Goal: Browse casually: Explore the website without a specific task or goal

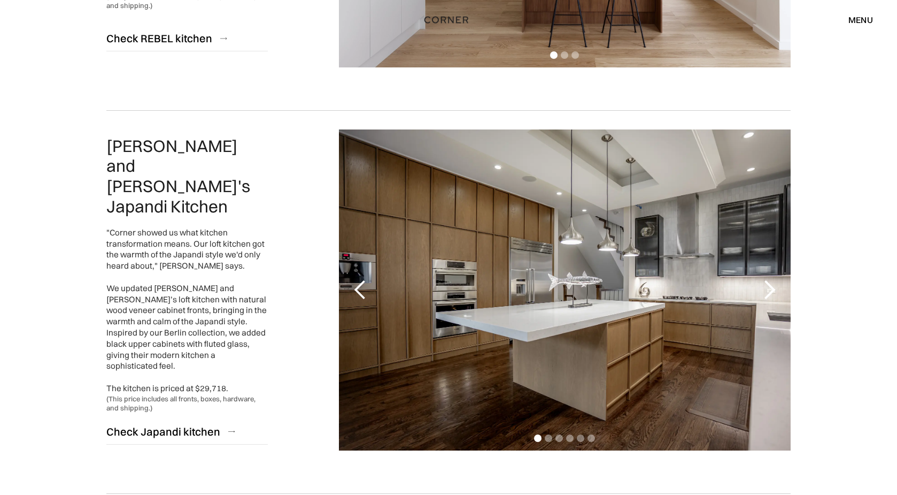
scroll to position [428, 0]
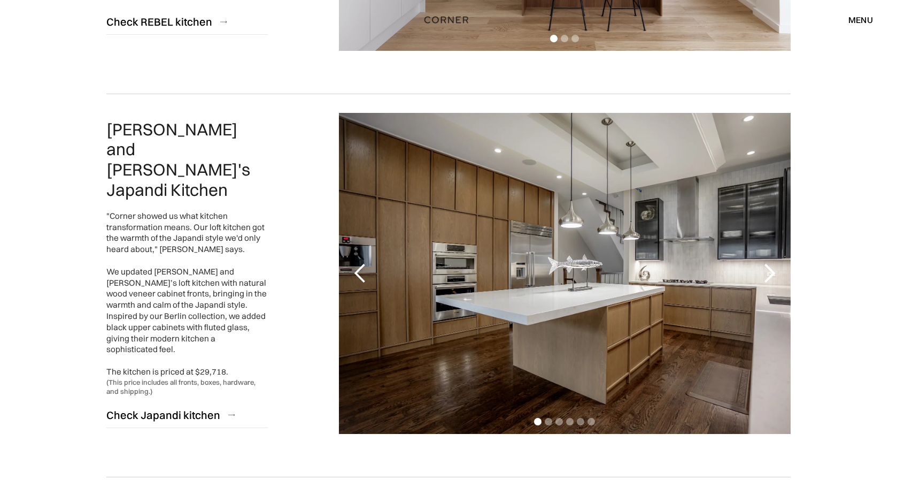
click at [771, 270] on div "next slide" at bounding box center [769, 273] width 21 height 21
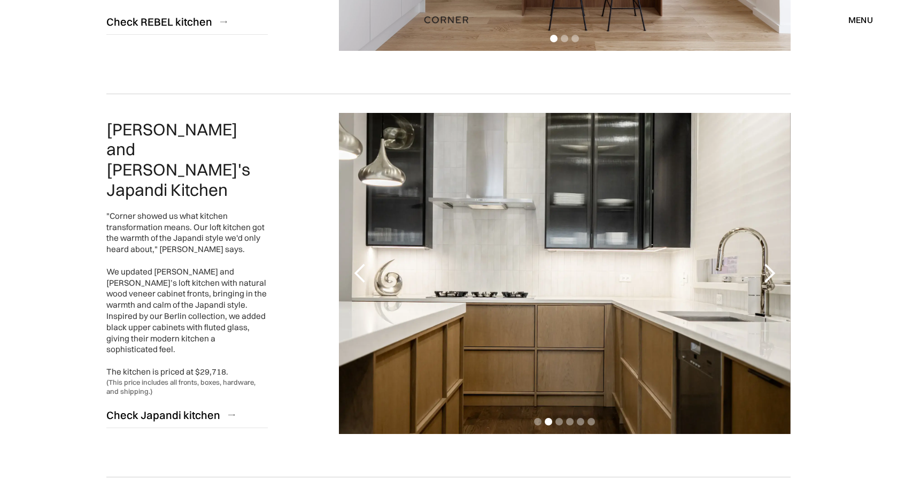
click at [771, 270] on div "next slide" at bounding box center [769, 273] width 21 height 21
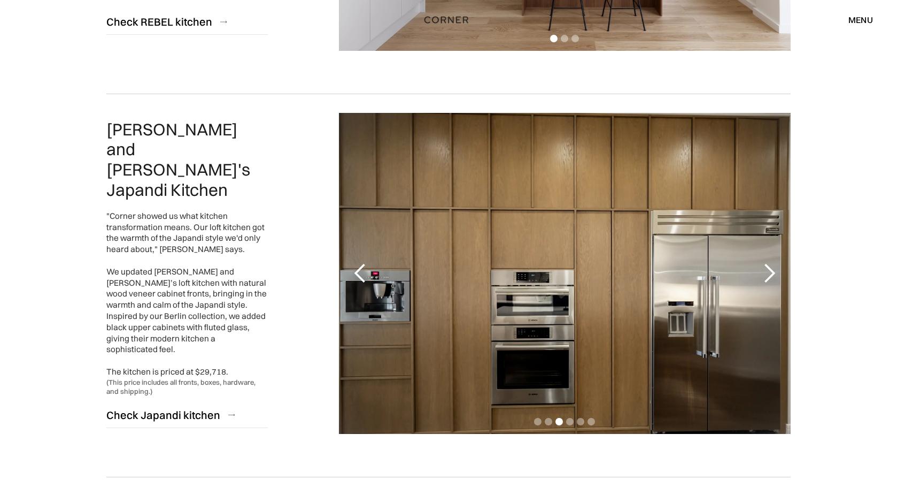
click at [771, 270] on div "next slide" at bounding box center [769, 273] width 21 height 21
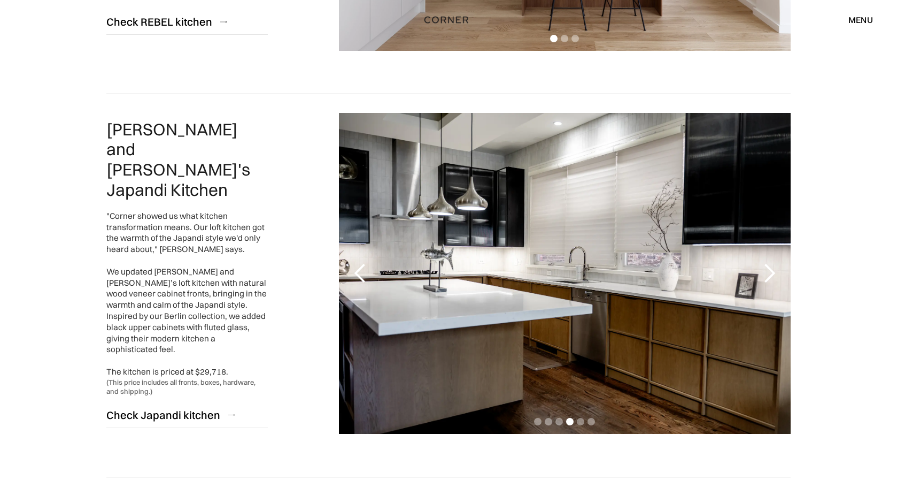
click at [771, 270] on div "next slide" at bounding box center [769, 273] width 21 height 21
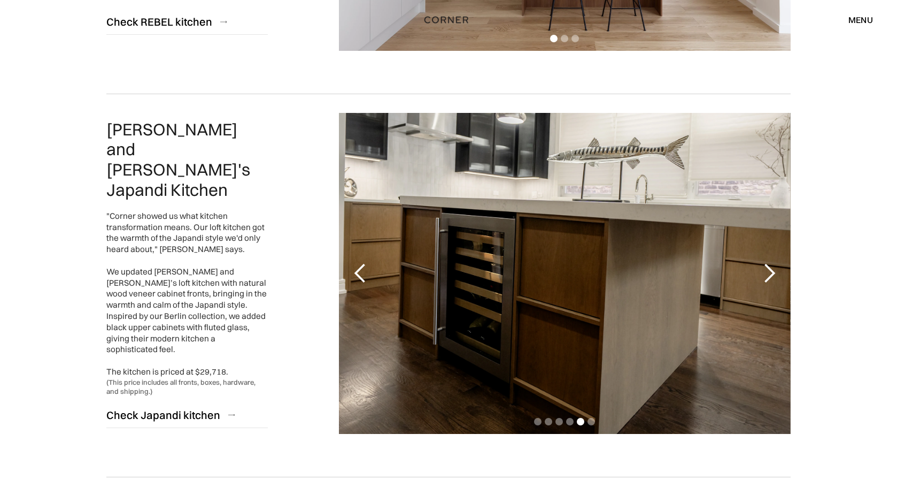
click at [771, 270] on div "next slide" at bounding box center [769, 273] width 21 height 21
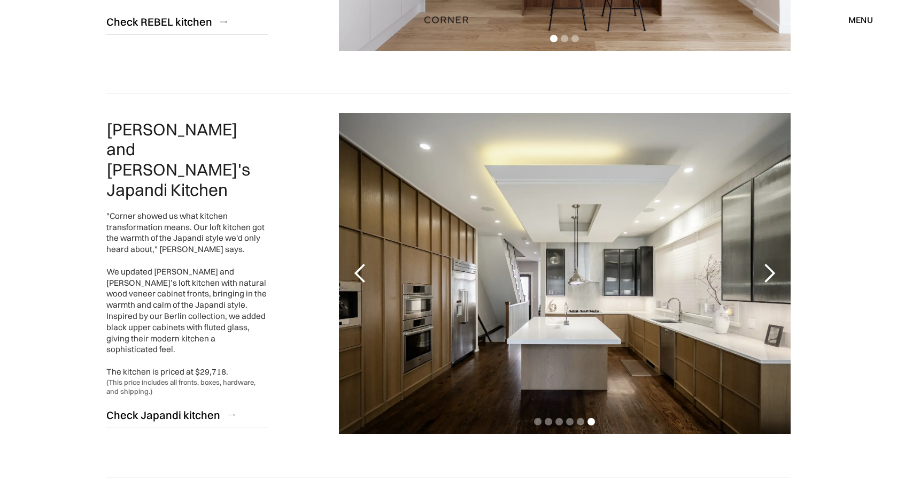
click at [771, 270] on div "next slide" at bounding box center [769, 273] width 21 height 21
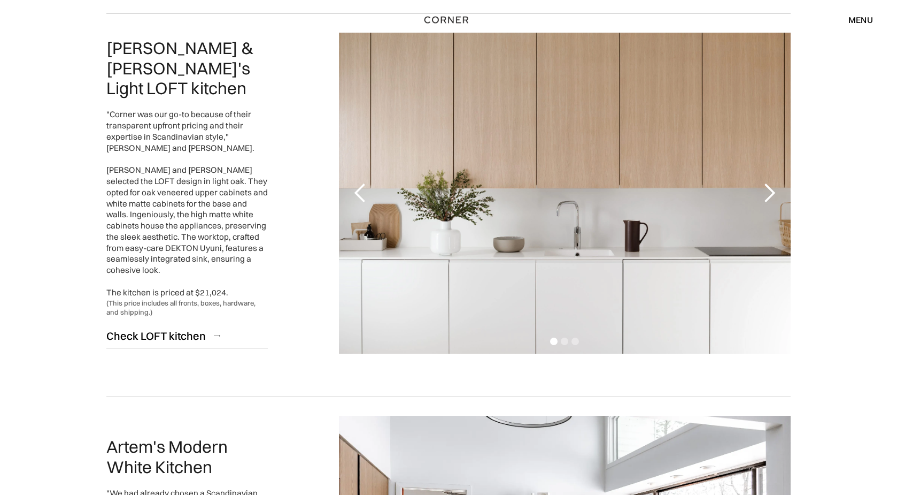
scroll to position [909, 0]
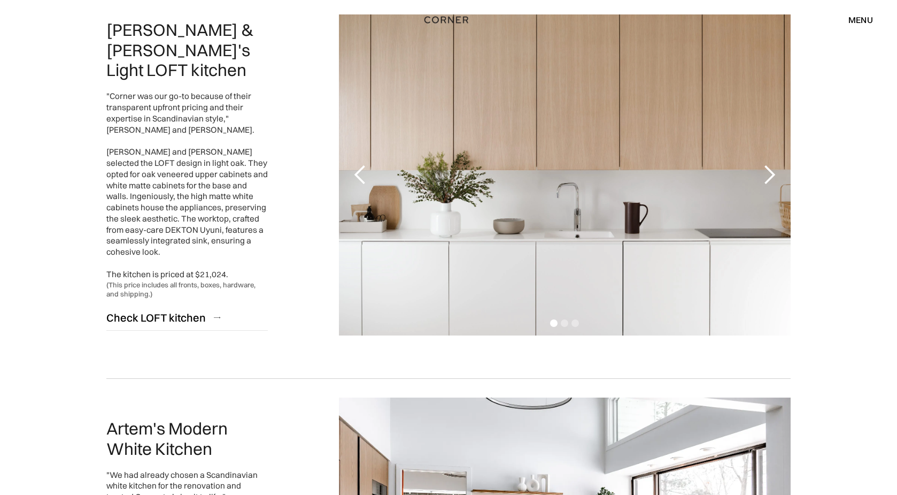
click at [767, 164] on div "next slide" at bounding box center [769, 174] width 21 height 21
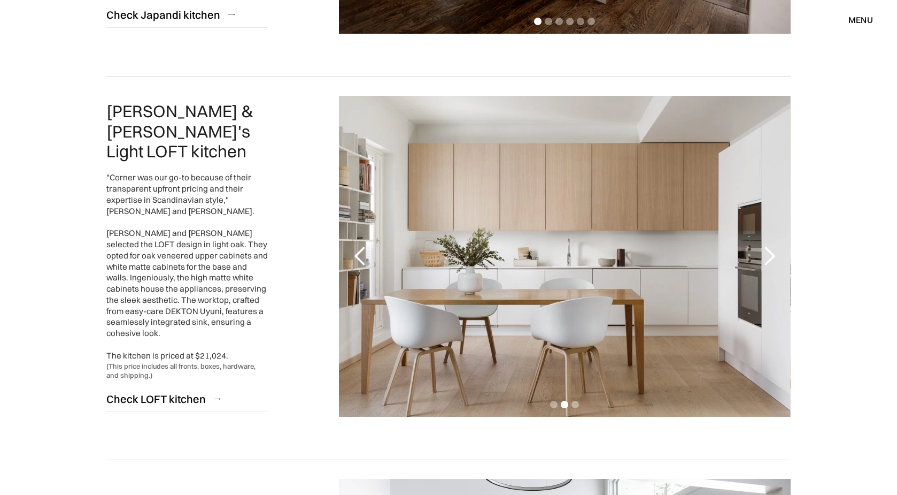
scroll to position [802, 0]
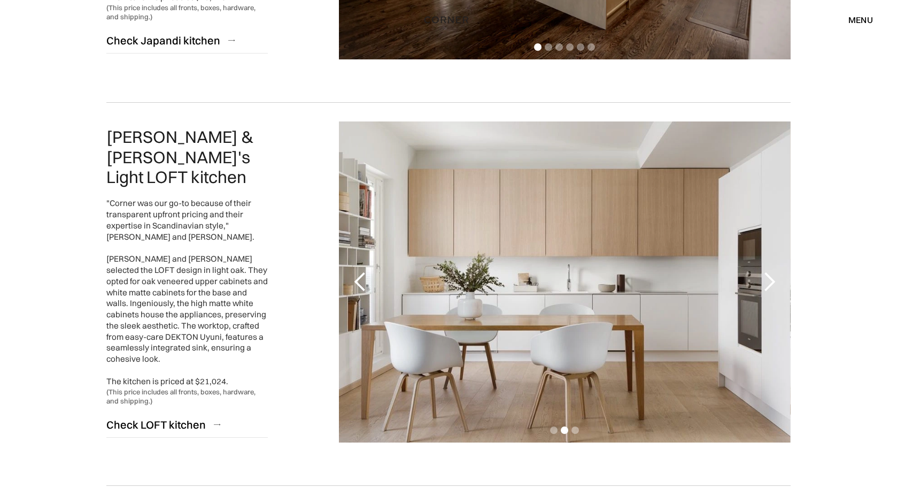
click at [769, 283] on div "next slide" at bounding box center [769, 281] width 21 height 21
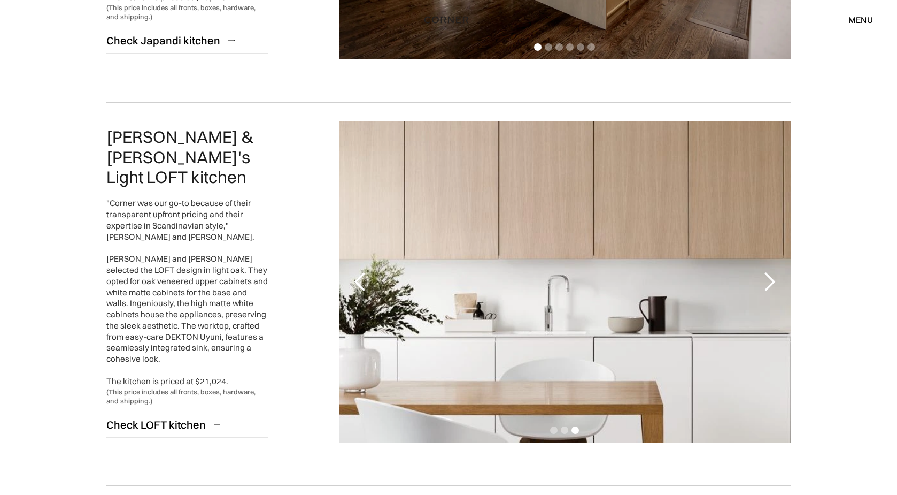
click at [770, 283] on div "next slide" at bounding box center [769, 281] width 21 height 21
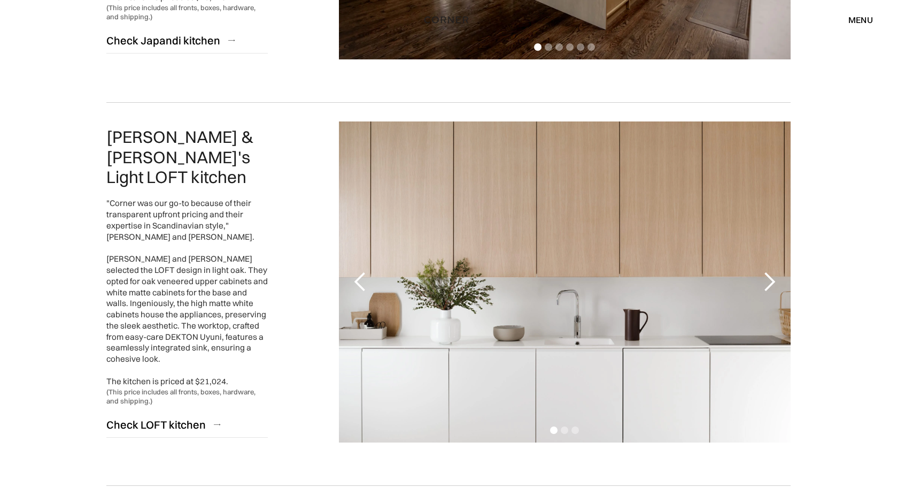
click at [770, 283] on div "next slide" at bounding box center [769, 281] width 21 height 21
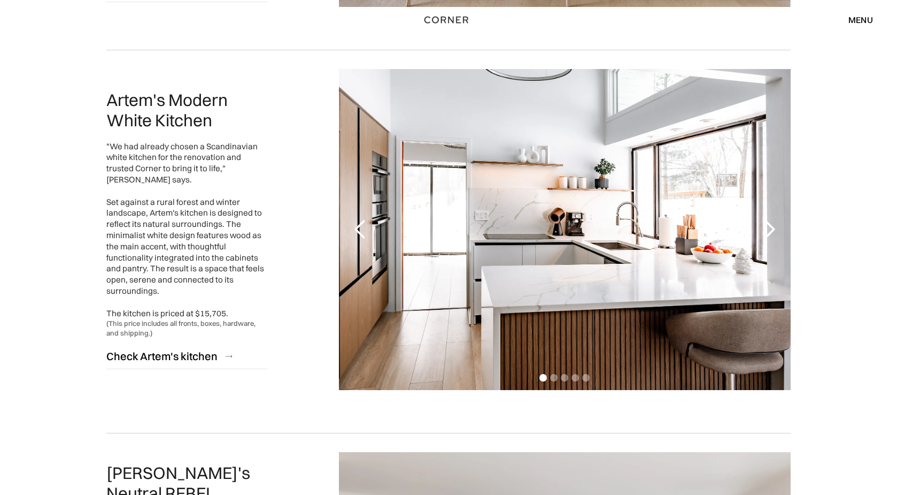
scroll to position [1284, 0]
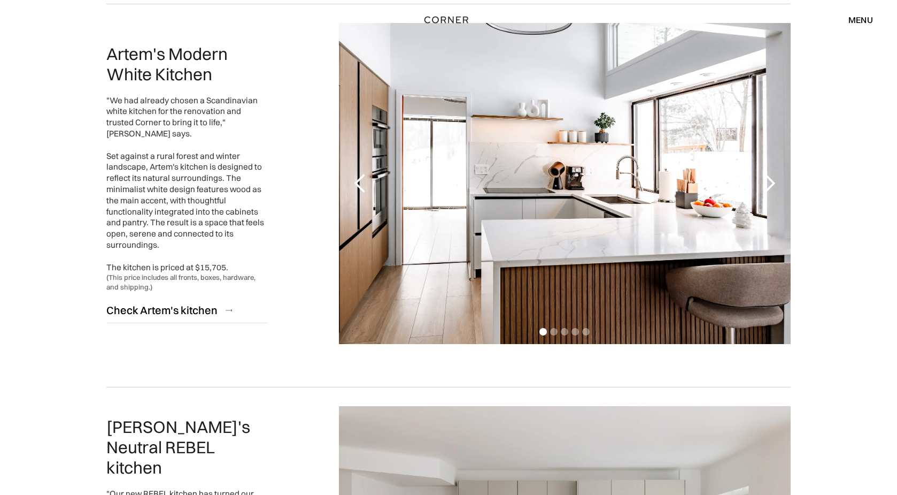
click at [772, 179] on div "next slide" at bounding box center [769, 183] width 21 height 21
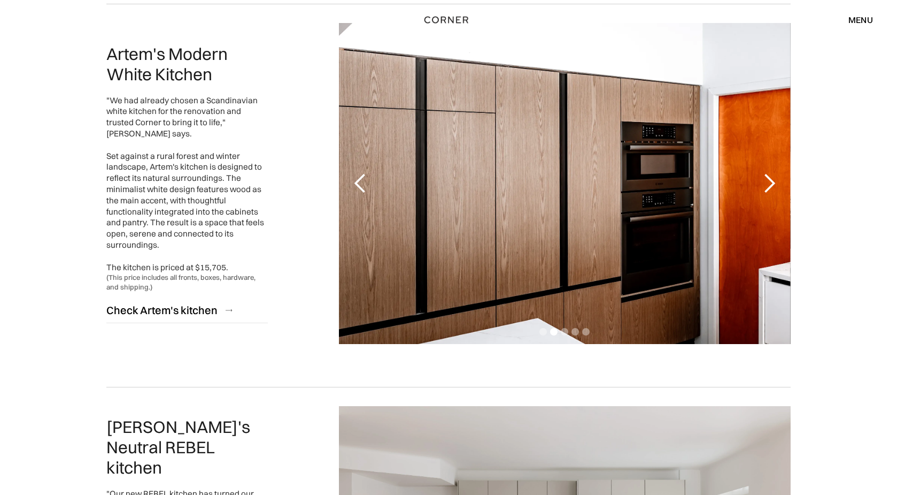
click at [772, 179] on div "next slide" at bounding box center [769, 183] width 21 height 21
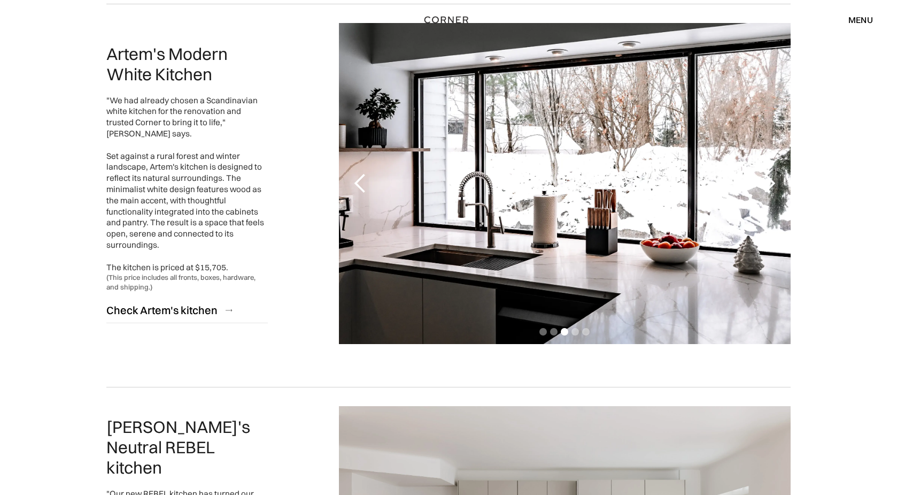
click at [767, 179] on div "next slide" at bounding box center [769, 183] width 21 height 21
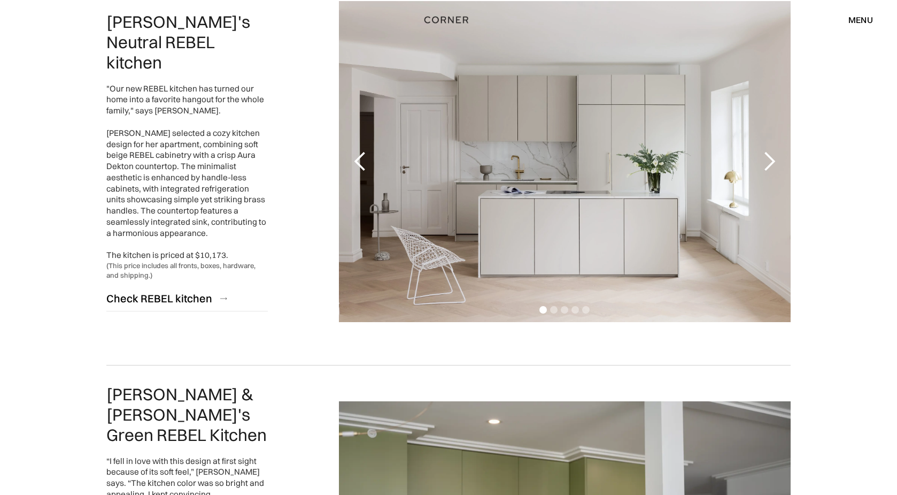
scroll to position [1658, 0]
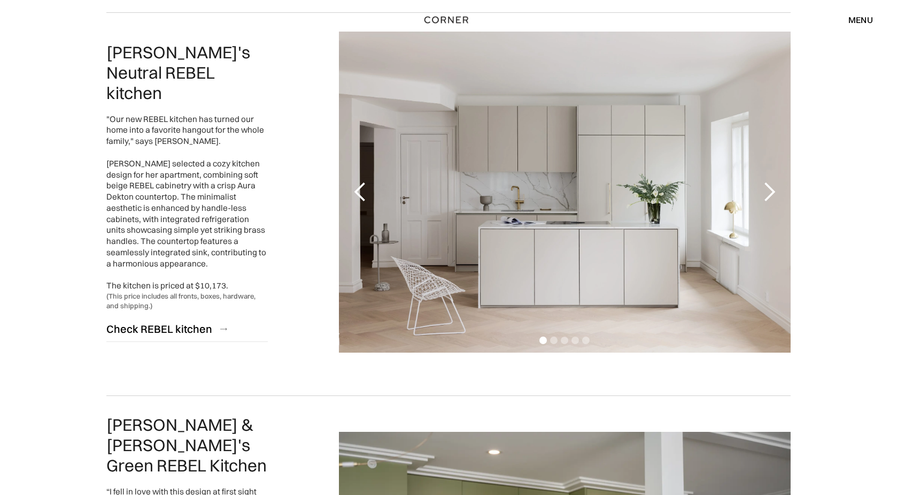
click at [772, 191] on div "next slide" at bounding box center [769, 191] width 21 height 21
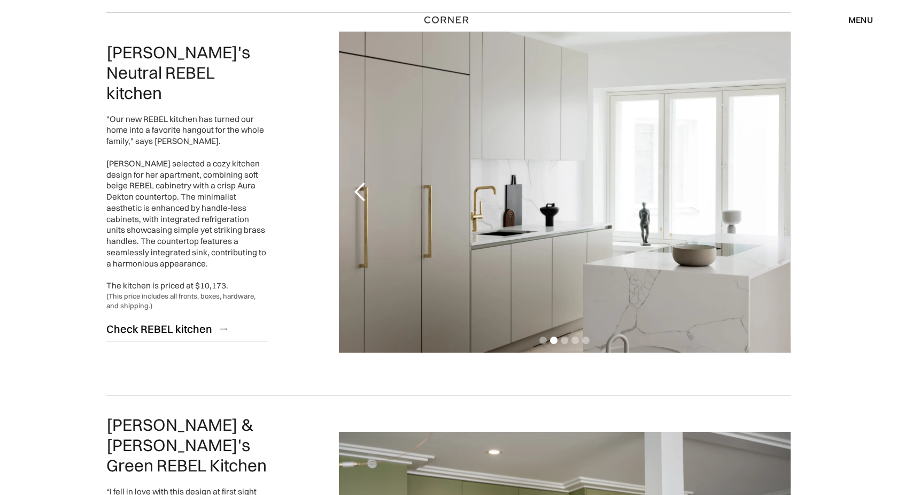
click at [778, 191] on div "next slide" at bounding box center [769, 191] width 21 height 21
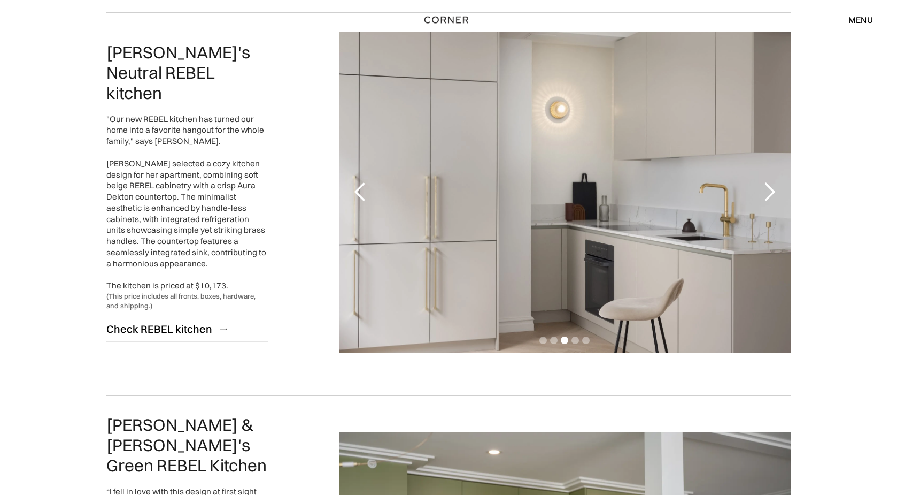
drag, startPoint x: 778, startPoint y: 191, endPoint x: 783, endPoint y: 193, distance: 5.8
click at [783, 193] on div "next slide" at bounding box center [769, 192] width 43 height 321
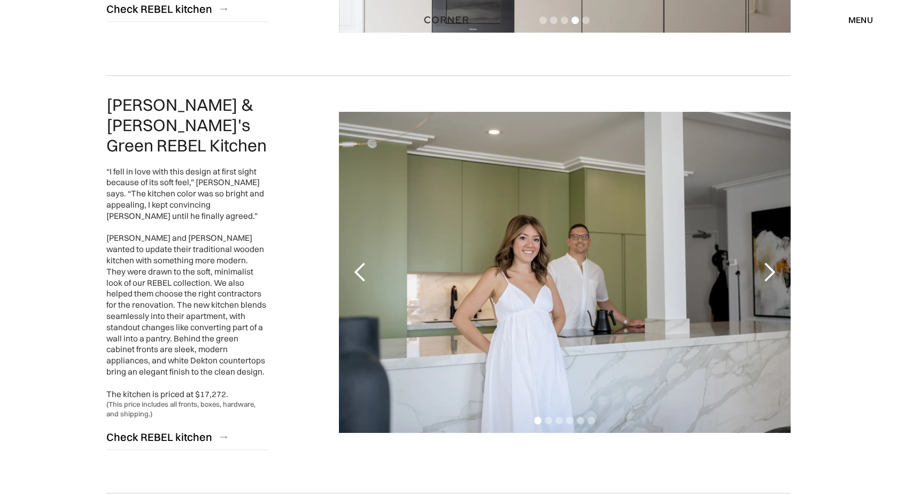
scroll to position [1979, 0]
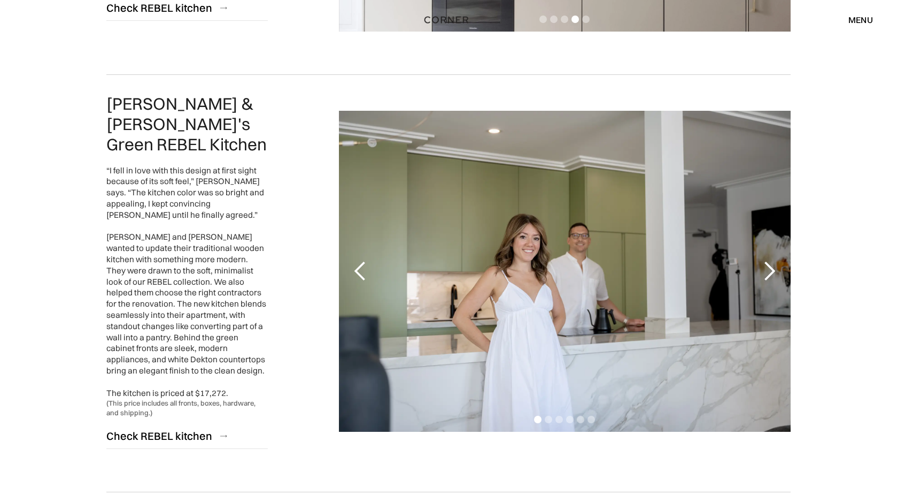
click at [767, 260] on div "next slide" at bounding box center [769, 270] width 21 height 21
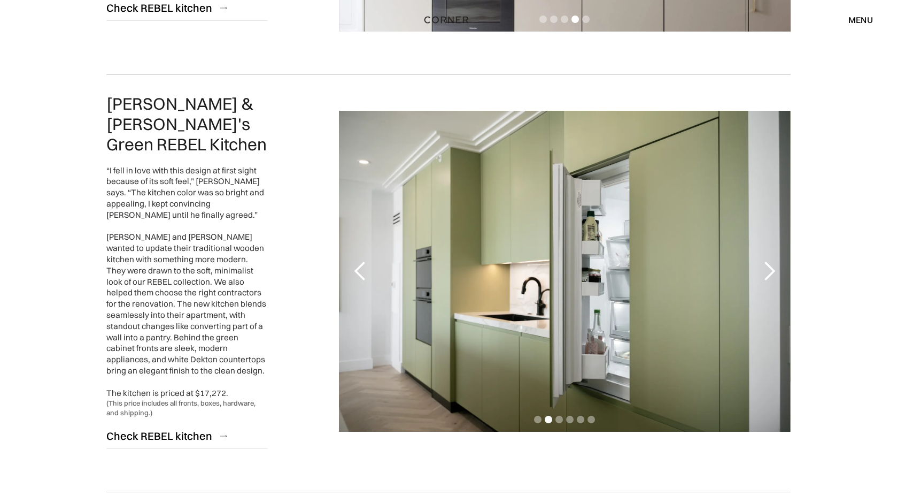
click at [770, 260] on div "next slide" at bounding box center [769, 270] width 21 height 21
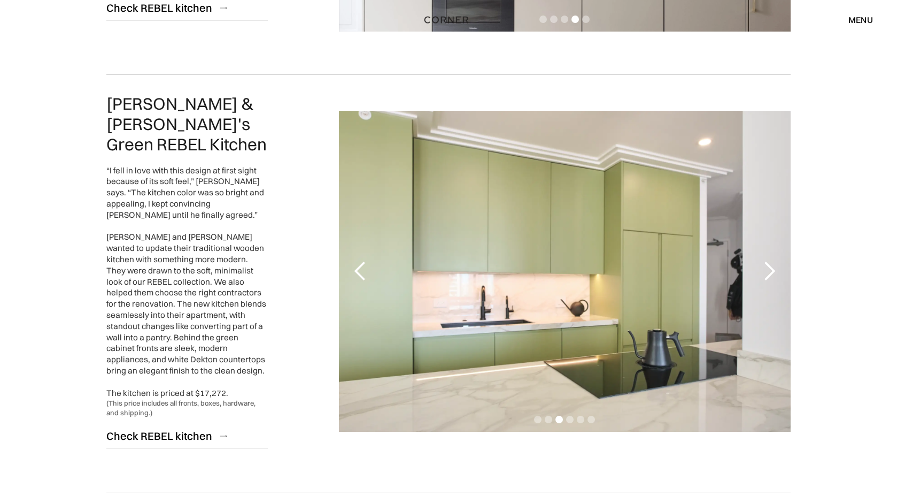
click at [770, 260] on div "next slide" at bounding box center [769, 270] width 21 height 21
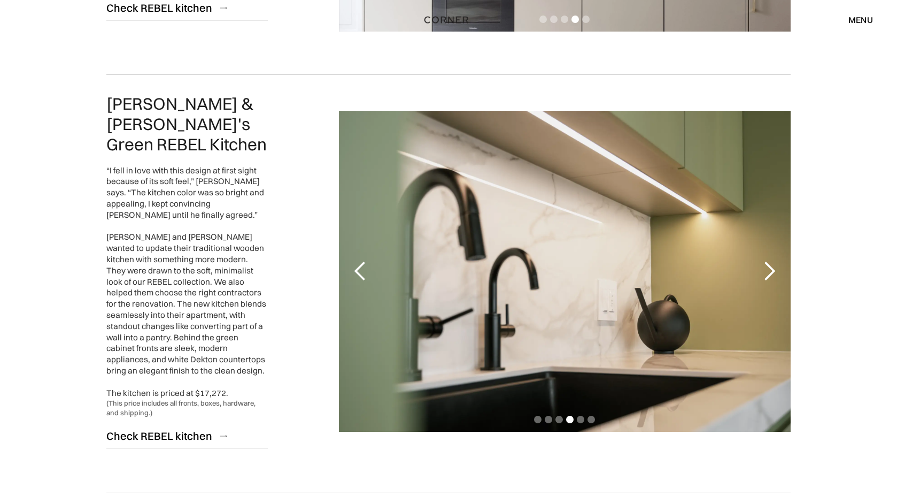
click at [770, 260] on div "next slide" at bounding box center [769, 270] width 21 height 21
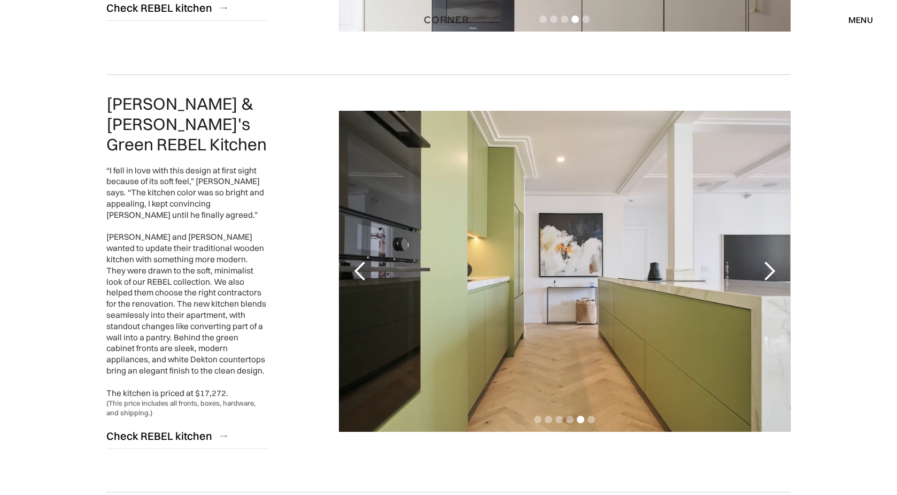
click at [770, 260] on div "next slide" at bounding box center [769, 270] width 21 height 21
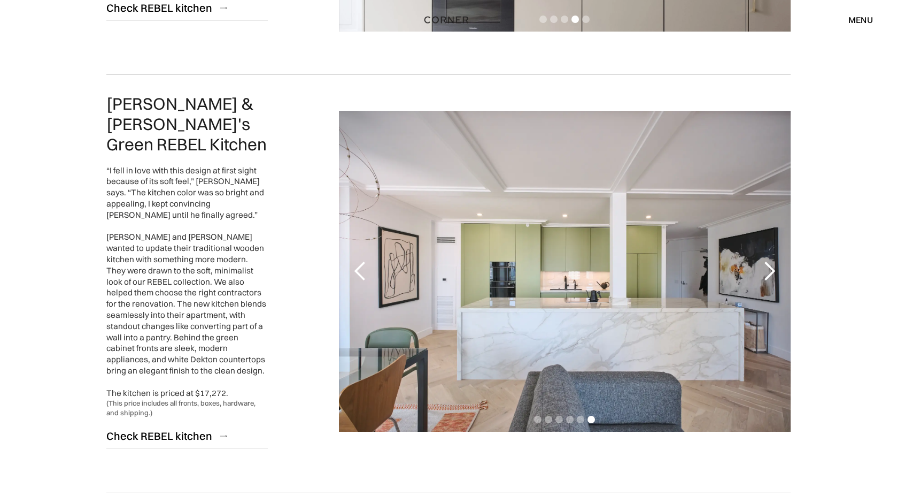
click at [770, 260] on div "next slide" at bounding box center [769, 270] width 21 height 21
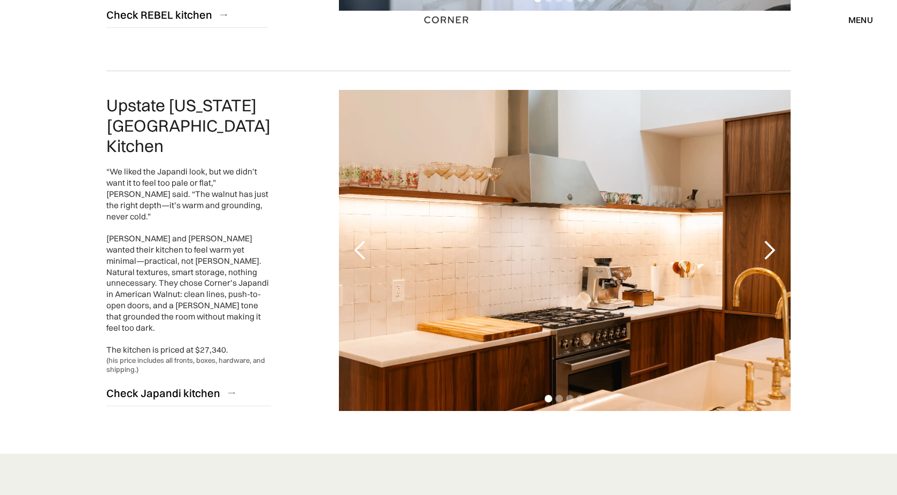
scroll to position [2407, 0]
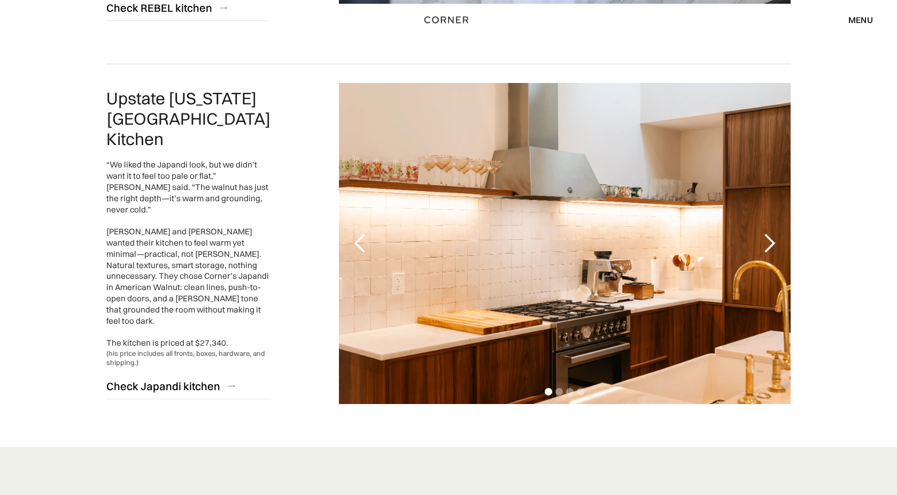
click at [772, 233] on div "next slide" at bounding box center [769, 243] width 21 height 21
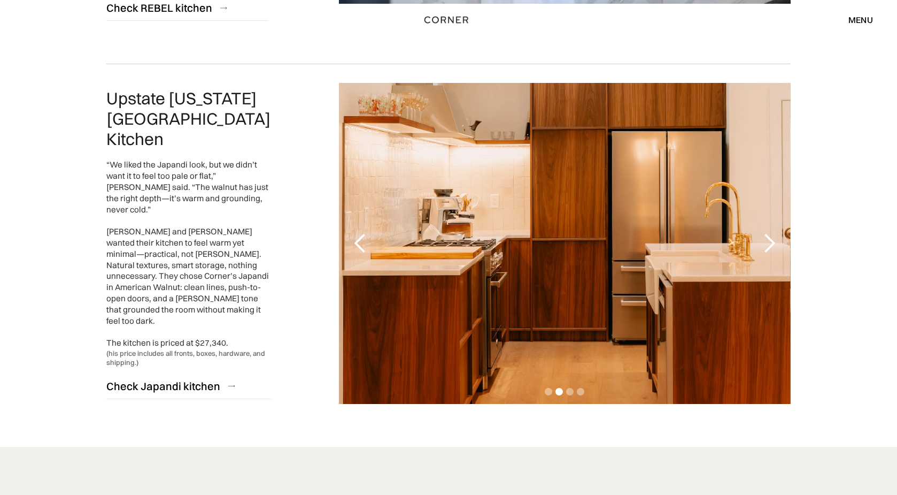
click at [778, 233] on div "next slide" at bounding box center [769, 243] width 21 height 21
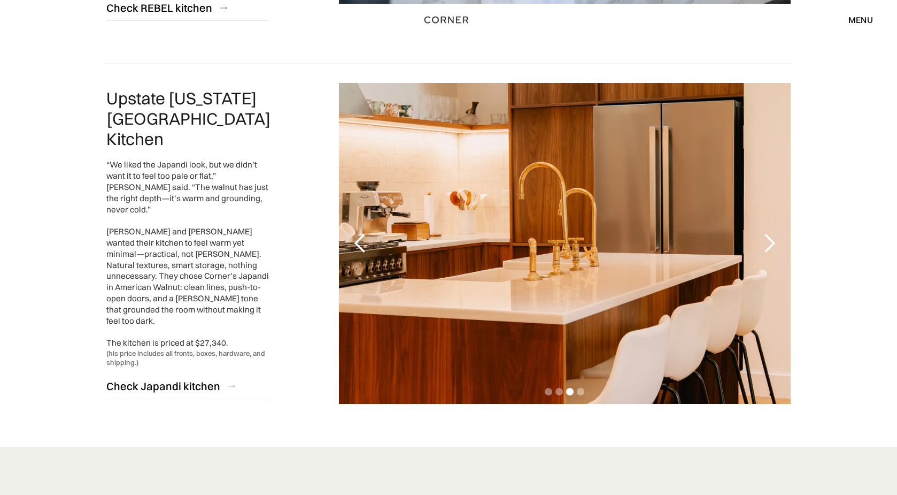
click at [772, 233] on div "next slide" at bounding box center [769, 243] width 21 height 21
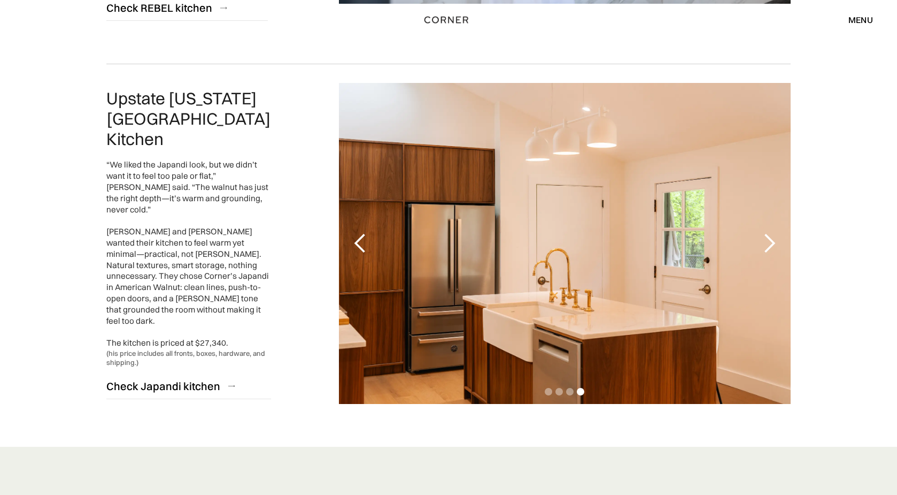
click at [772, 233] on div "next slide" at bounding box center [769, 243] width 21 height 21
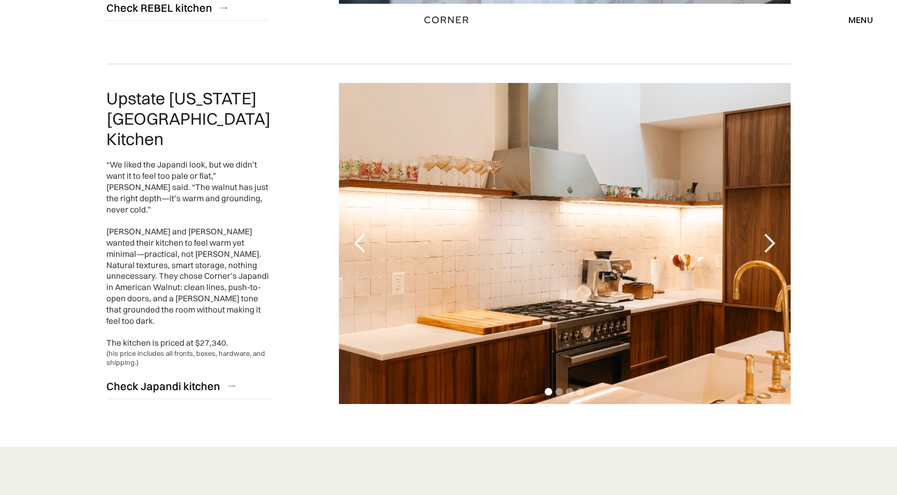
click at [772, 233] on div "next slide" at bounding box center [769, 243] width 21 height 21
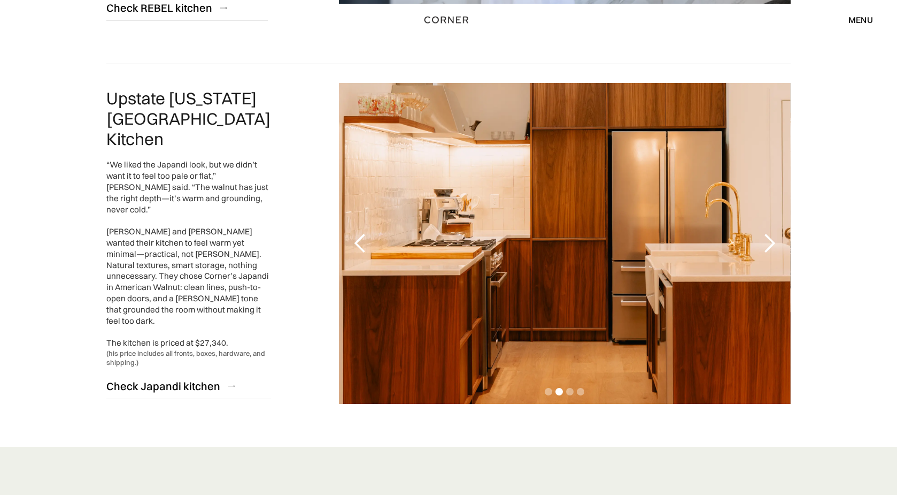
scroll to position [2460, 0]
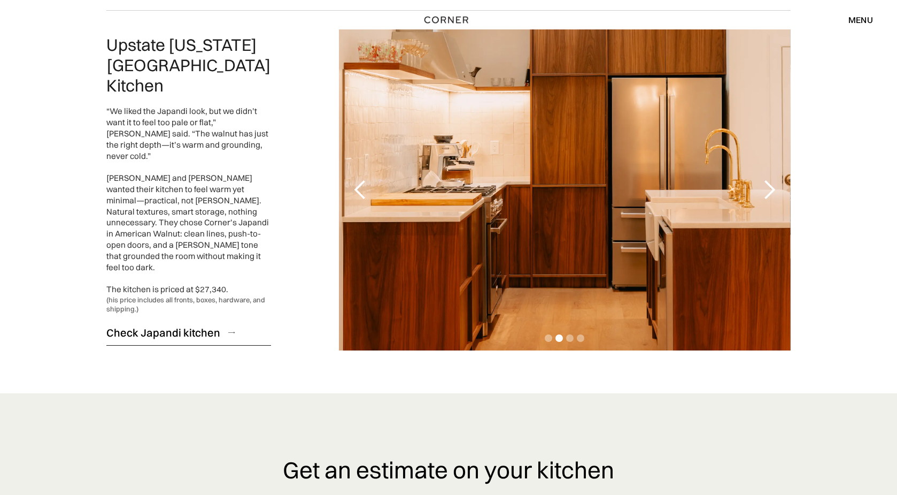
click at [229, 332] on img at bounding box center [231, 333] width 6 height 2
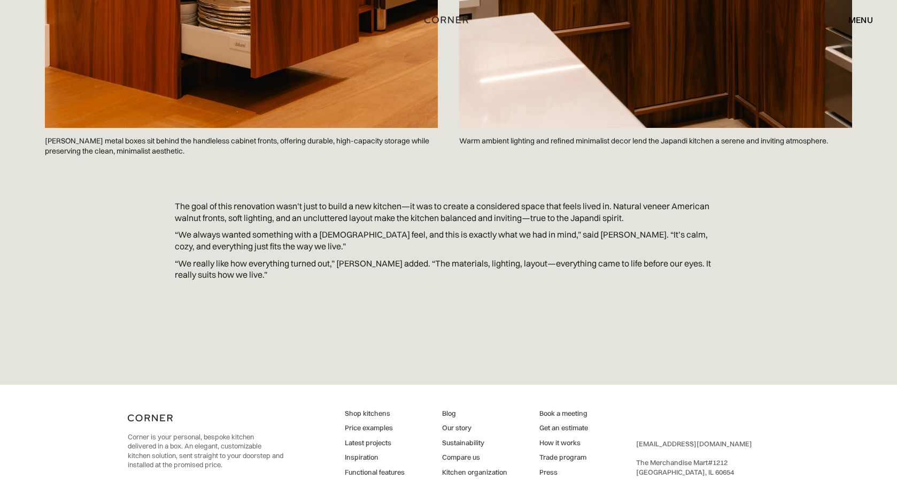
scroll to position [3443, 0]
